Goal: Task Accomplishment & Management: Manage account settings

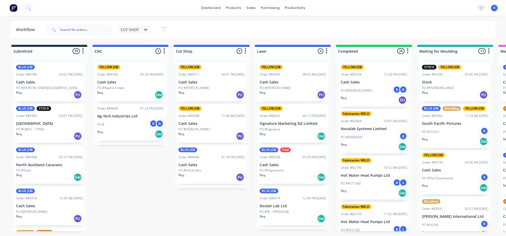
drag, startPoint x: 0, startPoint y: 0, endPoint x: 61, endPoint y: 2, distance: 61.2
click at [61, 2] on div "dashboard products sales purchasing productivity dashboard products Product Cat…" at bounding box center [253, 8] width 506 height 16
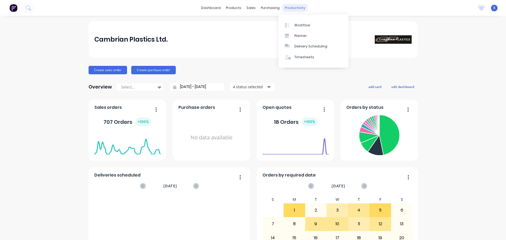
click at [288, 10] on div "productivity" at bounding box center [295, 8] width 26 height 8
click at [305, 25] on div "Workflow" at bounding box center [303, 25] width 16 height 5
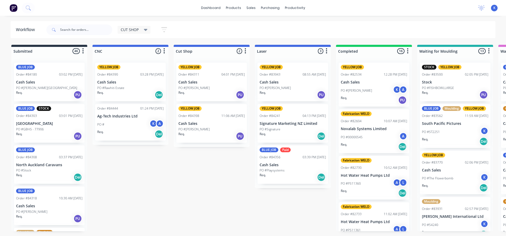
drag, startPoint x: 217, startPoint y: 55, endPoint x: 143, endPoint y: 191, distance: 154.7
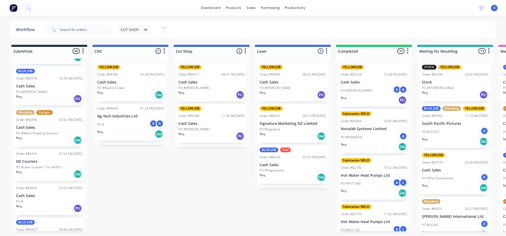
scroll to position [237, 0]
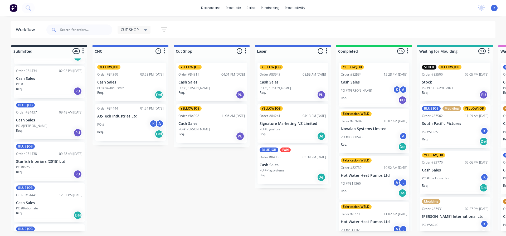
drag, startPoint x: 85, startPoint y: 84, endPoint x: 87, endPoint y: 104, distance: 20.1
drag, startPoint x: 85, startPoint y: 89, endPoint x: 84, endPoint y: 95, distance: 5.6
click at [84, 95] on div "BLUE JOB Order #84180 03:02 PM [DATE] Cash Sales PO #[PERSON_NAME][GEOGRAPHIC_D…" at bounding box center [49, 145] width 76 height 173
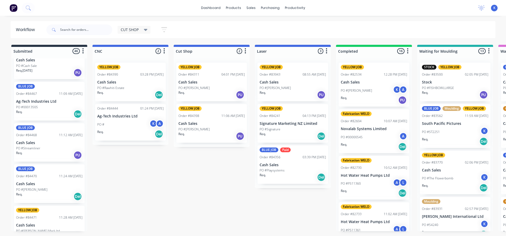
scroll to position [902, 0]
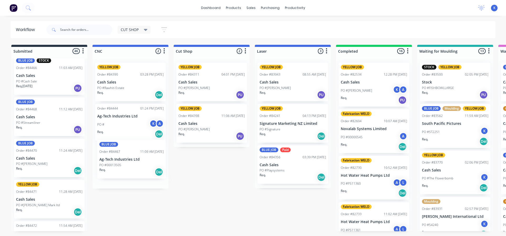
drag, startPoint x: 25, startPoint y: 117, endPoint x: 110, endPoint y: 162, distance: 95.8
click at [116, 166] on p "PO #00013505" at bounding box center [108, 168] width 22 height 5
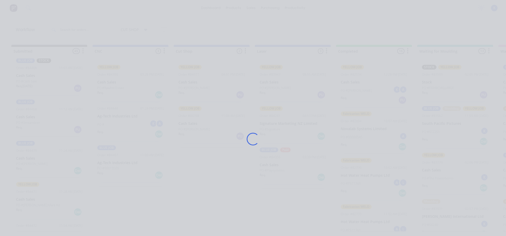
click at [116, 166] on div "Loading..." at bounding box center [253, 139] width 422 height 236
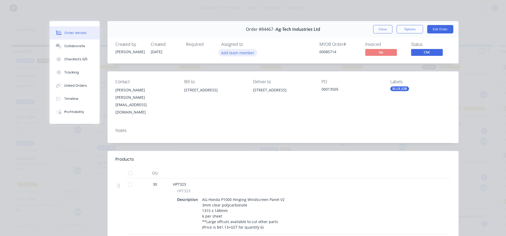
click at [233, 56] on button "Add team member" at bounding box center [238, 52] width 39 height 7
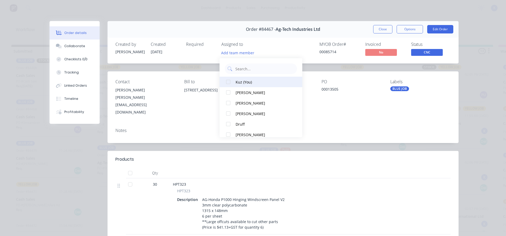
click at [239, 79] on div "Kuz (You)" at bounding box center [264, 82] width 56 height 6
click at [382, 27] on button "Close" at bounding box center [382, 29] width 19 height 8
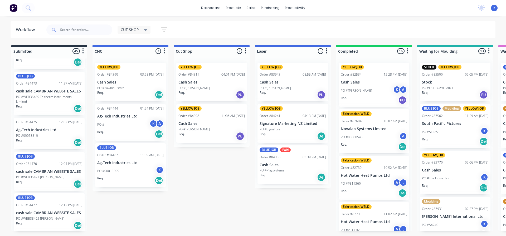
scroll to position [1087, 0]
click at [27, 132] on p "Ag-Tech Industries Ltd" at bounding box center [49, 129] width 66 height 4
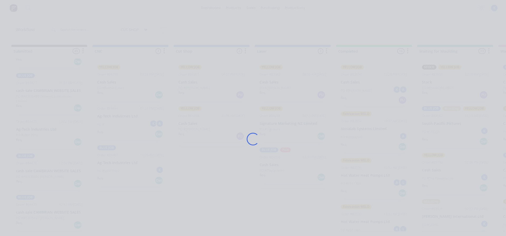
click at [27, 132] on div "Loading..." at bounding box center [253, 118] width 506 height 236
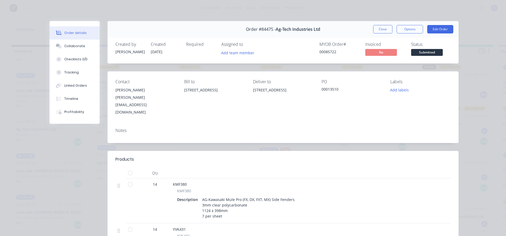
click at [231, 46] on div "Assigned to" at bounding box center [248, 44] width 53 height 5
click at [230, 51] on button "Add team member" at bounding box center [238, 52] width 39 height 7
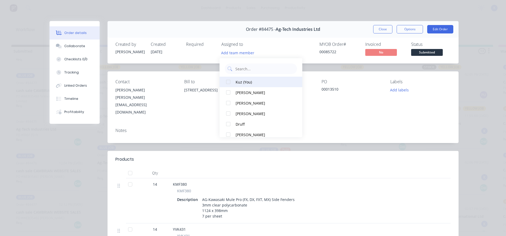
click at [233, 80] on div at bounding box center [228, 82] width 11 height 11
click at [379, 29] on button "Close" at bounding box center [382, 29] width 19 height 8
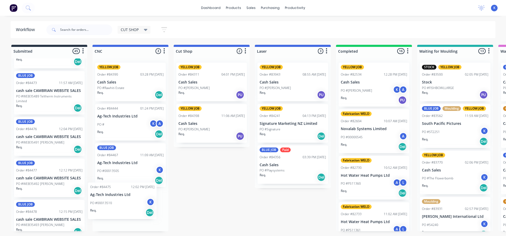
drag, startPoint x: 36, startPoint y: 136, endPoint x: 104, endPoint y: 195, distance: 89.7
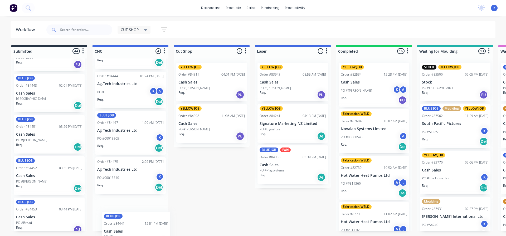
scroll to position [39, 0]
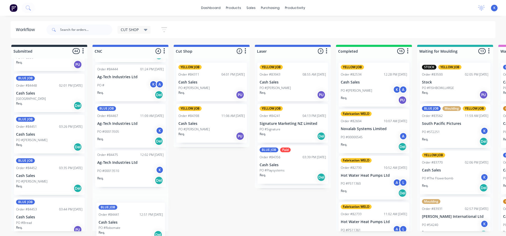
drag, startPoint x: 24, startPoint y: 93, endPoint x: 109, endPoint y: 224, distance: 156.0
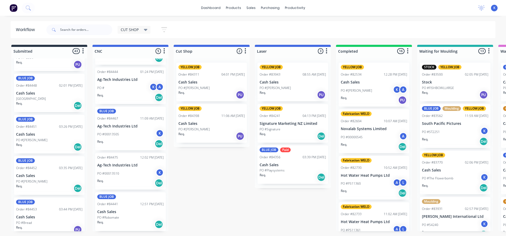
click at [113, 217] on p "PO #Robomate" at bounding box center [108, 217] width 22 height 5
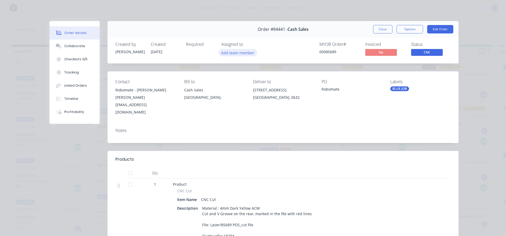
click at [231, 52] on button "Add team member" at bounding box center [238, 52] width 39 height 7
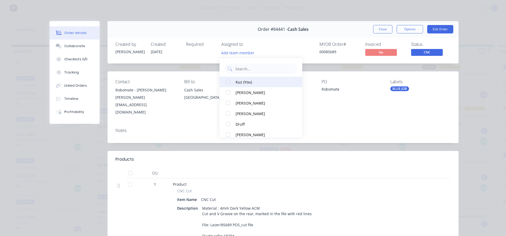
click at [226, 83] on div at bounding box center [228, 82] width 11 height 11
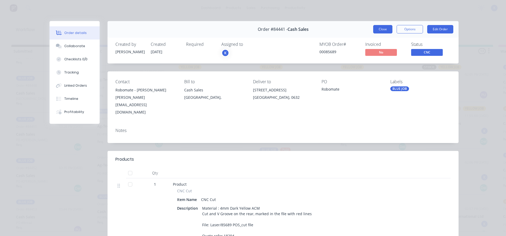
click at [383, 28] on button "Close" at bounding box center [382, 29] width 19 height 8
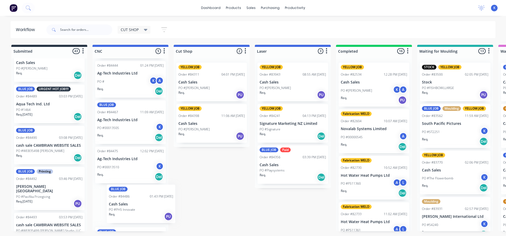
scroll to position [54, 0]
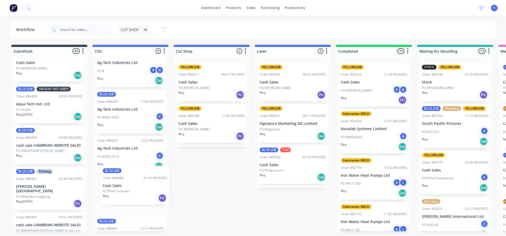
drag, startPoint x: 27, startPoint y: 106, endPoint x: 116, endPoint y: 189, distance: 121.5
click at [116, 194] on p "Cash Sales" at bounding box center [130, 195] width 66 height 4
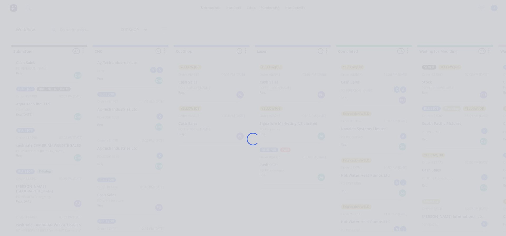
click at [116, 194] on div "Loading..." at bounding box center [253, 139] width 422 height 236
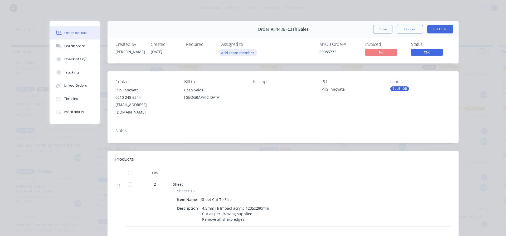
click at [237, 50] on button "Add team member" at bounding box center [238, 52] width 39 height 7
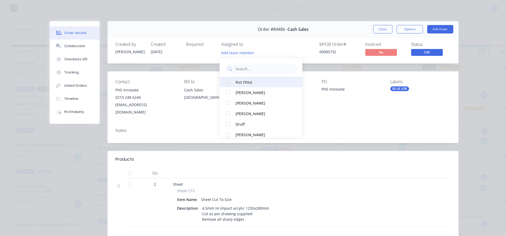
click at [230, 80] on div at bounding box center [228, 82] width 11 height 11
click at [378, 28] on button "Close" at bounding box center [382, 29] width 19 height 8
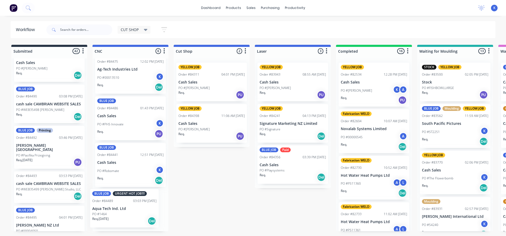
drag, startPoint x: 29, startPoint y: 106, endPoint x: 108, endPoint y: 213, distance: 132.6
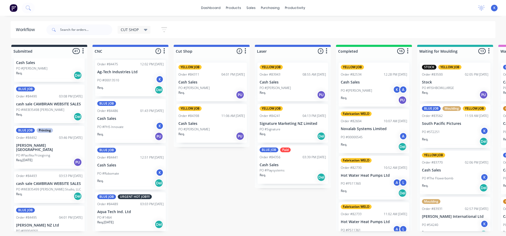
click at [118, 212] on p "Aqua Tech Ind. Ltd" at bounding box center [130, 212] width 66 height 4
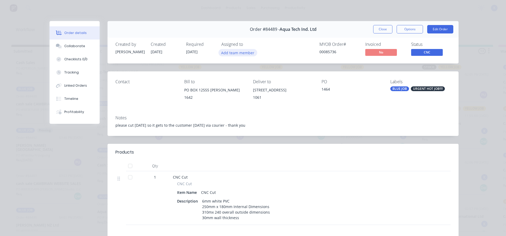
click at [231, 54] on button "Add team member" at bounding box center [238, 52] width 39 height 7
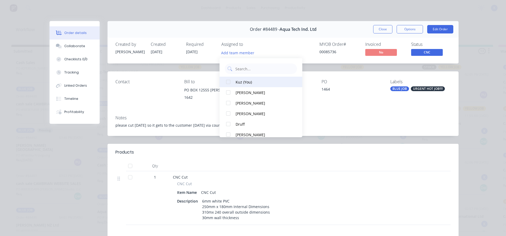
click at [228, 82] on div at bounding box center [228, 82] width 11 height 11
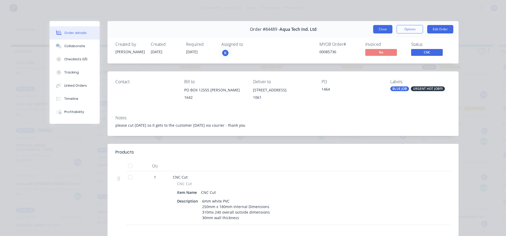
click at [379, 28] on button "Close" at bounding box center [382, 29] width 19 height 8
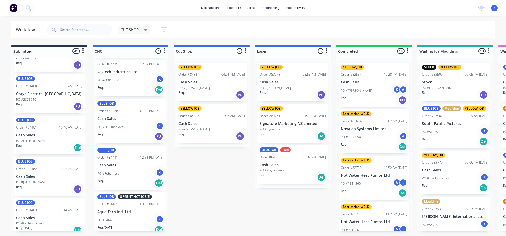
scroll to position [636, 0]
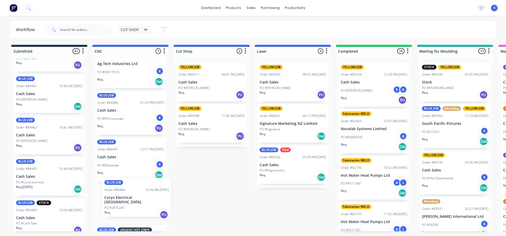
drag, startPoint x: 24, startPoint y: 94, endPoint x: 112, endPoint y: 197, distance: 135.4
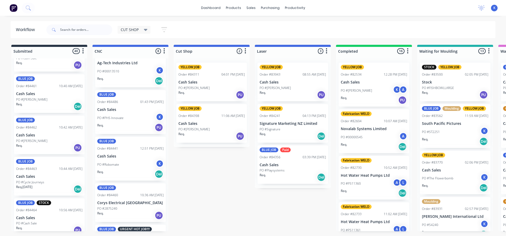
click at [116, 200] on div "BLUE JOB Order #84460 10:36 AM [DATE] Corys Electrical [GEOGRAPHIC_DATA] Req. PU" at bounding box center [130, 203] width 71 height 39
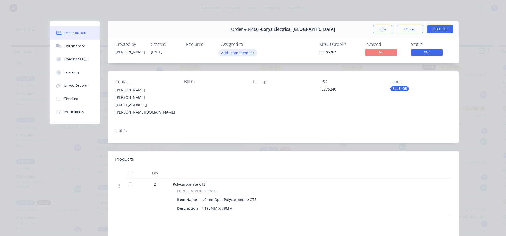
click at [223, 55] on button "Add team member" at bounding box center [238, 52] width 39 height 7
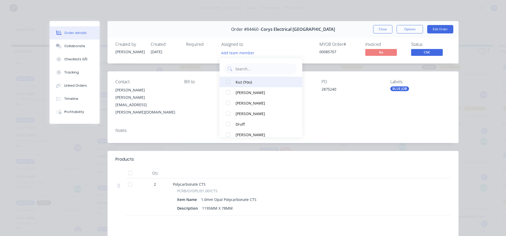
click at [230, 82] on div at bounding box center [228, 82] width 11 height 11
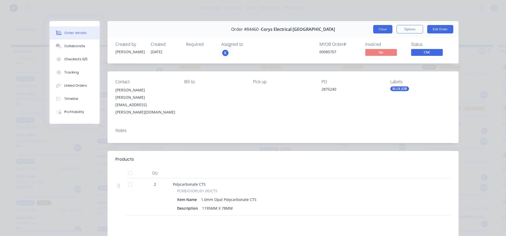
click at [383, 31] on button "Close" at bounding box center [382, 29] width 19 height 8
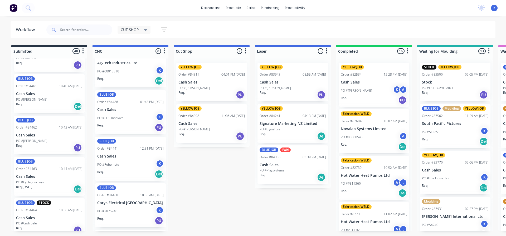
click at [30, 139] on p "PO #[PERSON_NAME]" at bounding box center [31, 141] width 31 height 5
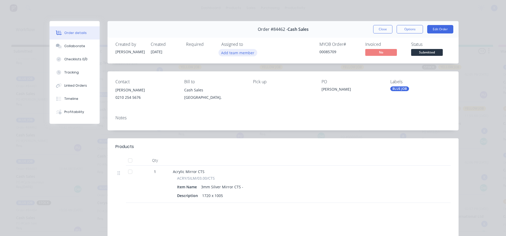
click at [229, 54] on button "Add team member" at bounding box center [238, 52] width 39 height 7
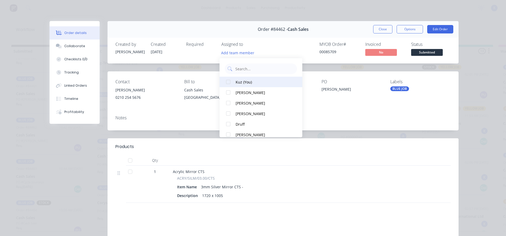
drag, startPoint x: 235, startPoint y: 82, endPoint x: 244, endPoint y: 81, distance: 8.4
click at [236, 81] on button "Kuz (You)" at bounding box center [261, 82] width 83 height 11
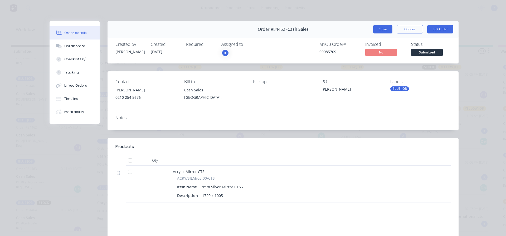
click at [382, 26] on div "Order #84462 - Cash Sales Close Options Edit Order" at bounding box center [283, 29] width 351 height 17
click at [375, 28] on button "Close" at bounding box center [382, 29] width 19 height 8
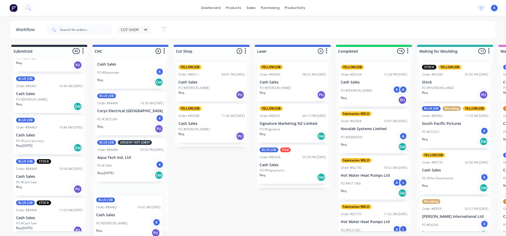
drag, startPoint x: 26, startPoint y: 137, endPoint x: 107, endPoint y: 219, distance: 115.1
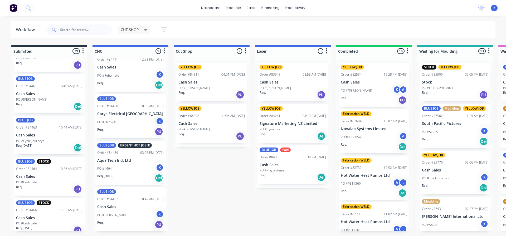
scroll to position [228, 0]
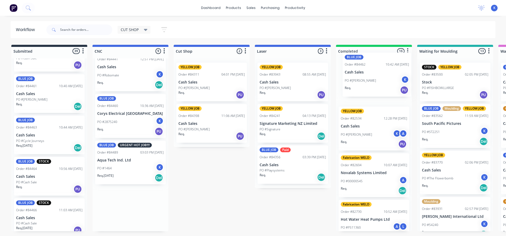
drag, startPoint x: 111, startPoint y: 207, endPoint x: 359, endPoint y: 73, distance: 282.2
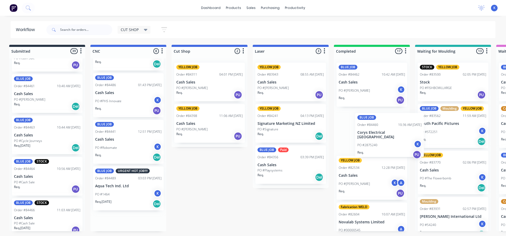
scroll to position [0, 3]
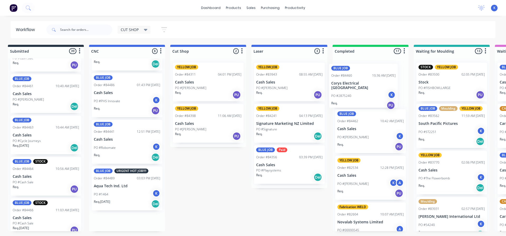
drag, startPoint x: 111, startPoint y: 189, endPoint x: 346, endPoint y: 83, distance: 258.5
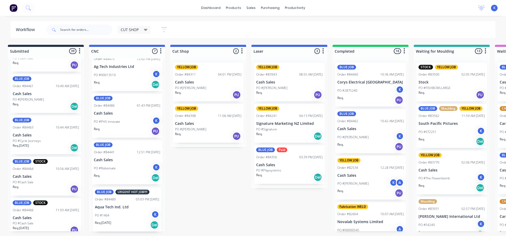
scroll to position [0, 3]
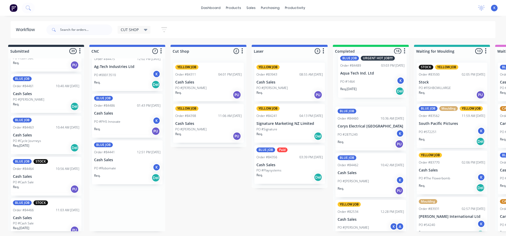
drag, startPoint x: 107, startPoint y: 211, endPoint x: 355, endPoint y: 79, distance: 281.0
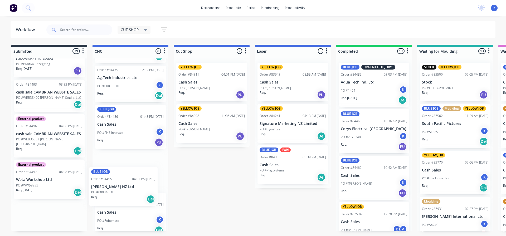
scroll to position [124, 0]
drag, startPoint x: 20, startPoint y: 133, endPoint x: 102, endPoint y: 194, distance: 101.2
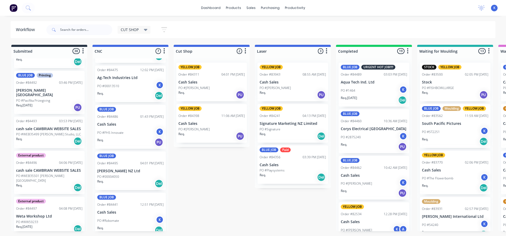
scroll to position [1370, 0]
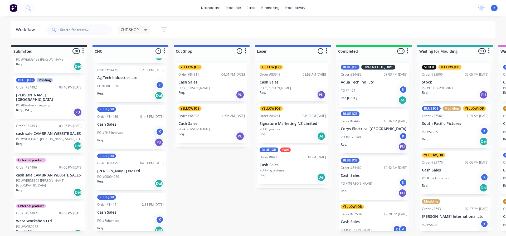
click at [111, 175] on p "PO #00004050" at bounding box center [108, 177] width 22 height 5
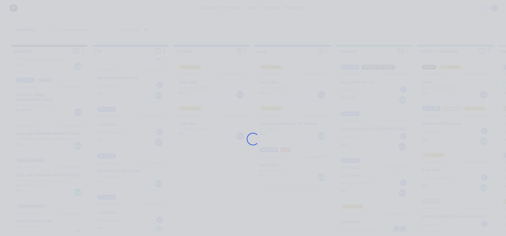
click at [111, 175] on div "Loading..." at bounding box center [253, 139] width 422 height 236
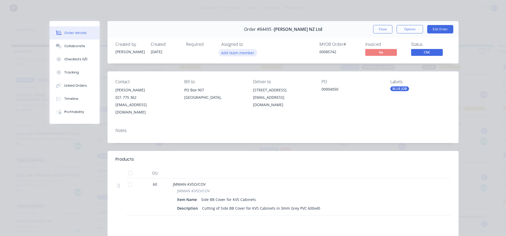
click at [228, 52] on button "Add team member" at bounding box center [238, 52] width 39 height 7
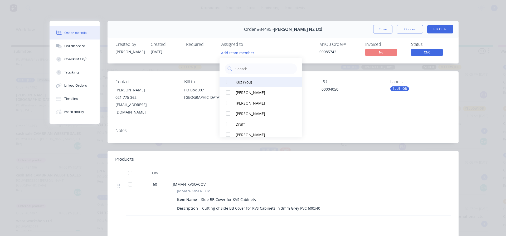
click at [231, 80] on div at bounding box center [228, 82] width 11 height 11
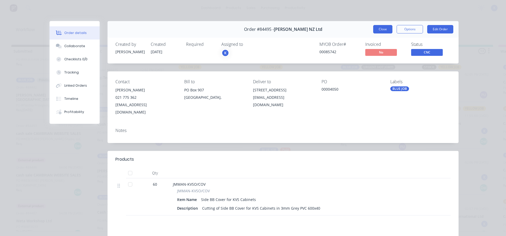
click at [374, 28] on button "Close" at bounding box center [382, 29] width 19 height 8
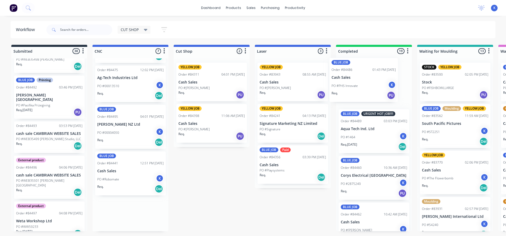
drag, startPoint x: 108, startPoint y: 130, endPoint x: 348, endPoint y: 87, distance: 244.0
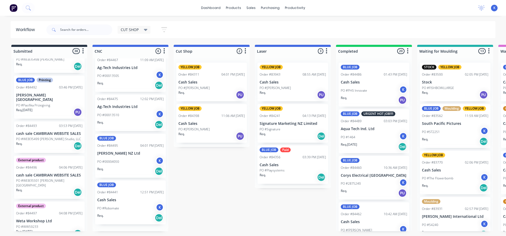
scroll to position [89, 0]
